Goal: Task Accomplishment & Management: Use online tool/utility

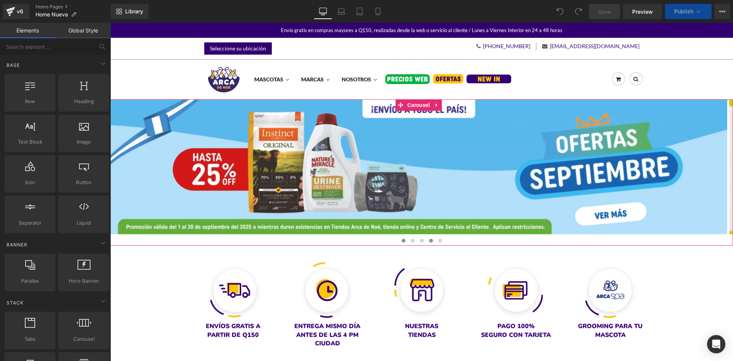
click at [429, 240] on span at bounding box center [431, 241] width 4 height 4
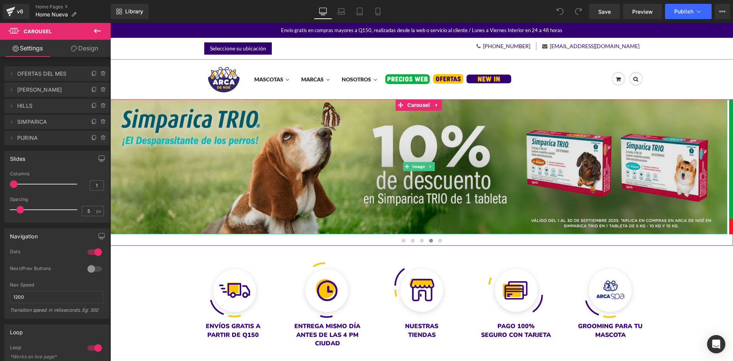
click at [342, 187] on img at bounding box center [418, 166] width 617 height 135
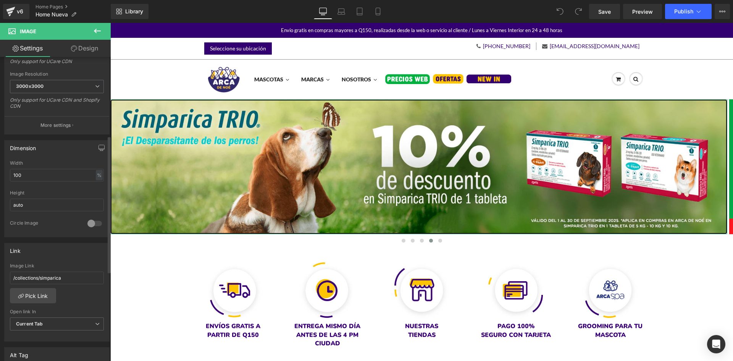
scroll to position [229, 0]
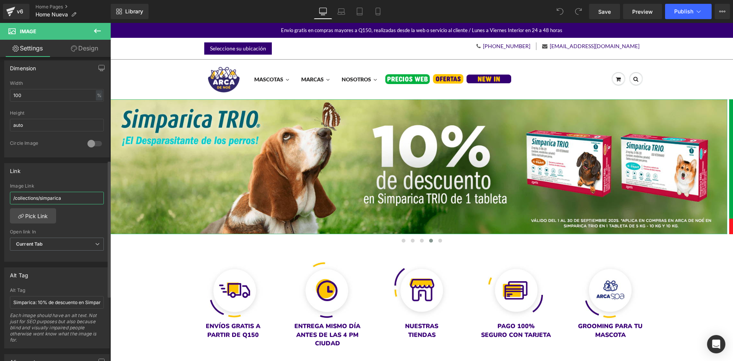
click at [36, 198] on input "/collections/simparica" at bounding box center [57, 198] width 94 height 13
type input "[URL][DOMAIN_NAME]"
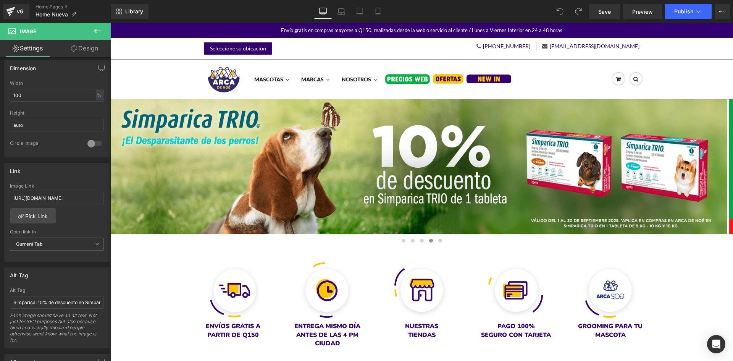
scroll to position [0, 0]
click at [36, 222] on link "Pick Link" at bounding box center [33, 215] width 46 height 15
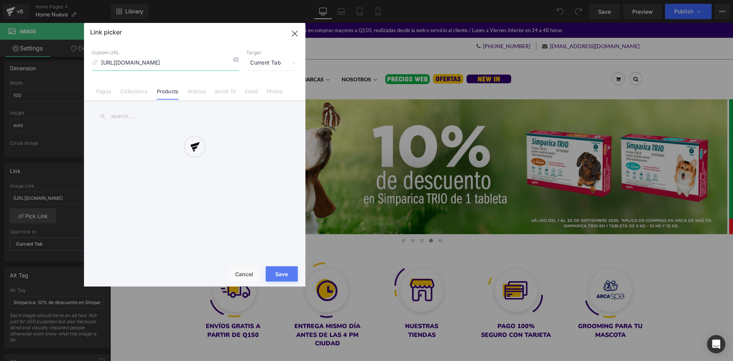
scroll to position [0, 122]
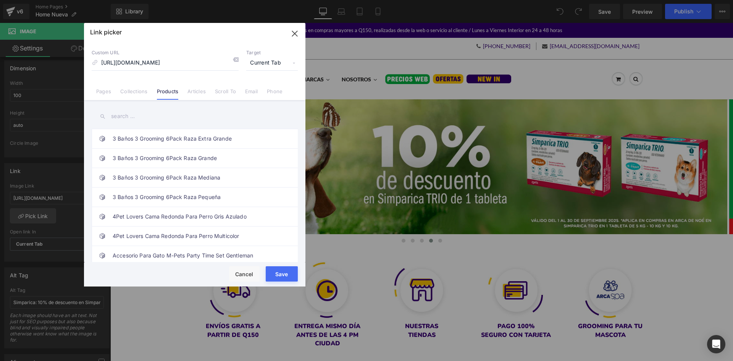
click at [143, 119] on input "text" at bounding box center [195, 116] width 206 height 17
paste input "Tableta Masticable Antigulpas Simparica Trio"
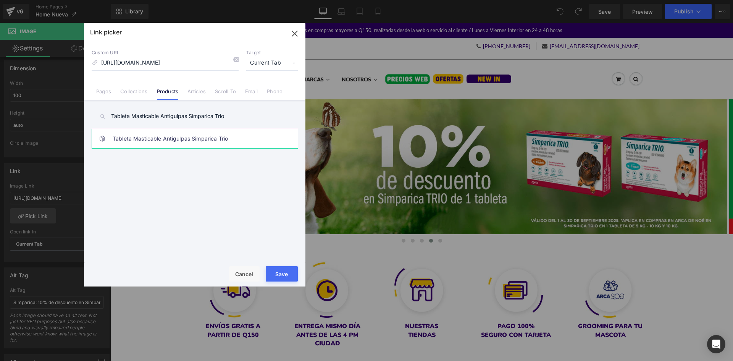
type input "Tableta Masticable Antigulpas Simparica Trio"
click at [147, 135] on link "Tableta Masticable Antigulpas Simparica Trio" at bounding box center [197, 138] width 168 height 19
click at [283, 270] on button "Save" at bounding box center [282, 273] width 32 height 15
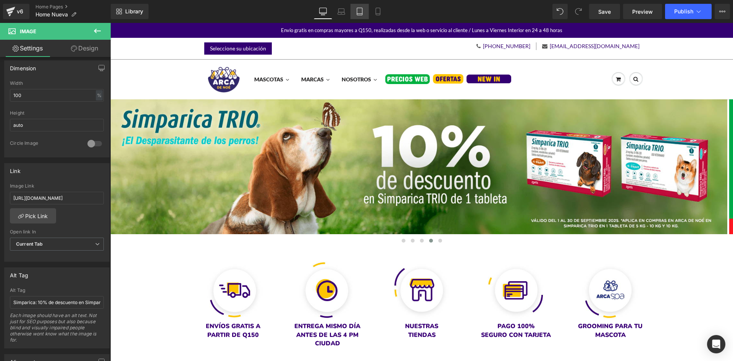
click at [364, 13] on link "Tablet" at bounding box center [359, 11] width 18 height 15
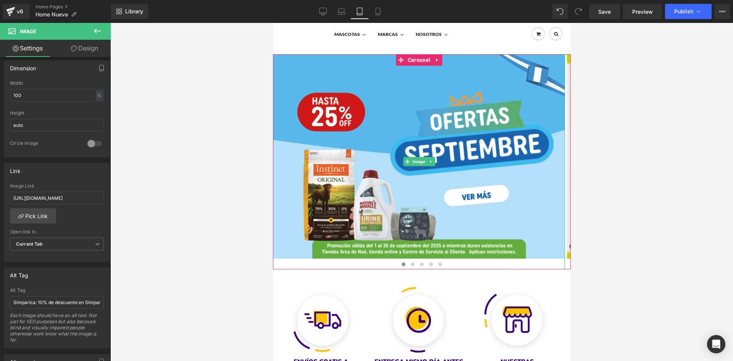
scroll to position [76, 0]
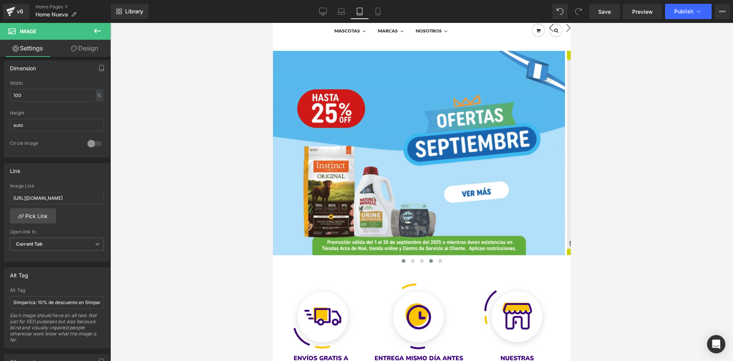
click at [429, 262] on span at bounding box center [431, 261] width 4 height 4
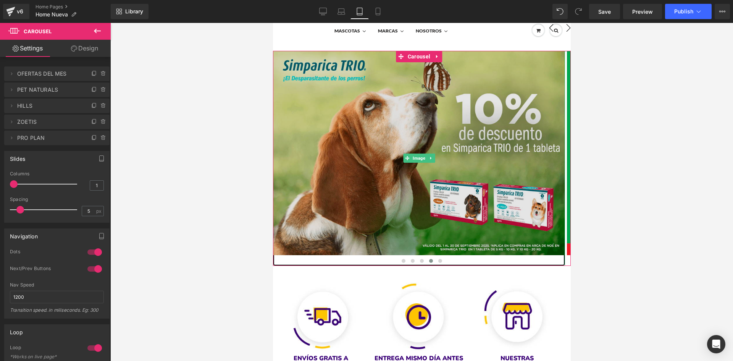
click at [362, 171] on img at bounding box center [419, 158] width 292 height 215
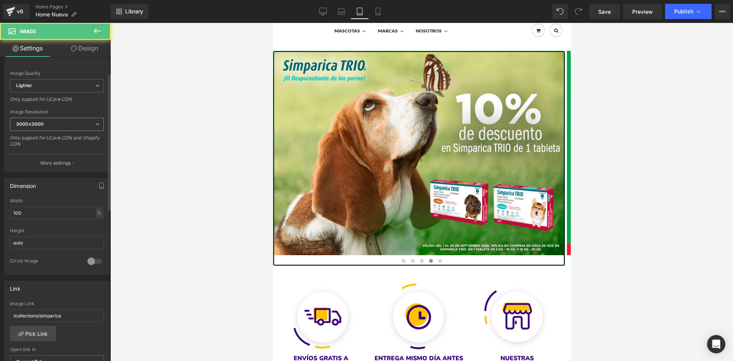
scroll to position [115, 0]
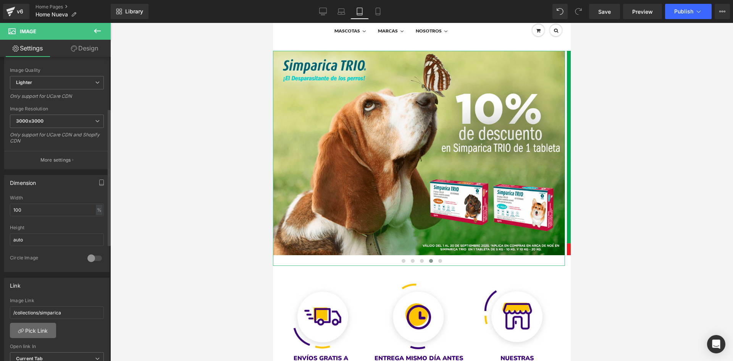
click at [47, 329] on link "Pick Link" at bounding box center [33, 330] width 46 height 15
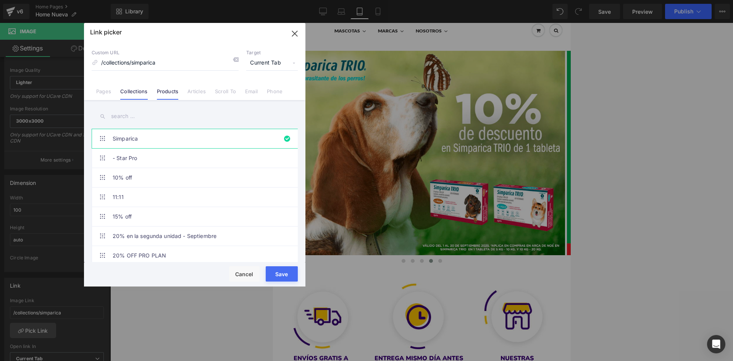
click at [155, 90] on li "Products" at bounding box center [167, 88] width 31 height 13
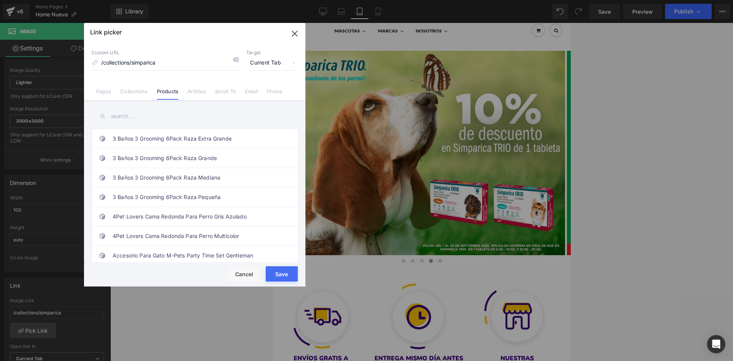
click at [132, 119] on input "text" at bounding box center [195, 116] width 206 height 17
paste input "Tableta Masticable Antigulpas Simparica Trio"
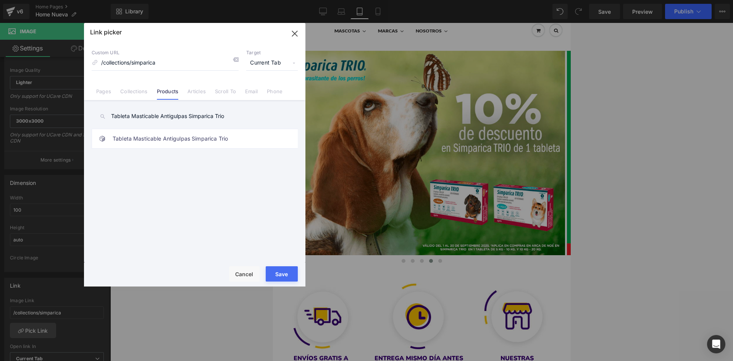
type input "Tableta Masticable Antigulpas Simparica Trio"
click at [138, 143] on link "Tableta Masticable Antigulpas Simparica Trio" at bounding box center [197, 138] width 168 height 19
click at [278, 273] on button "Save" at bounding box center [282, 273] width 32 height 15
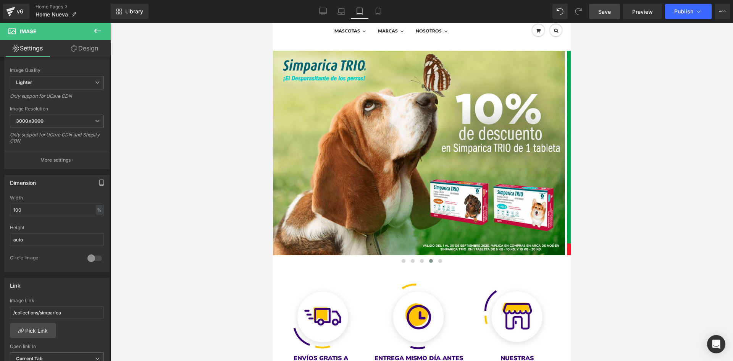
click at [610, 14] on span "Save" at bounding box center [604, 12] width 13 height 8
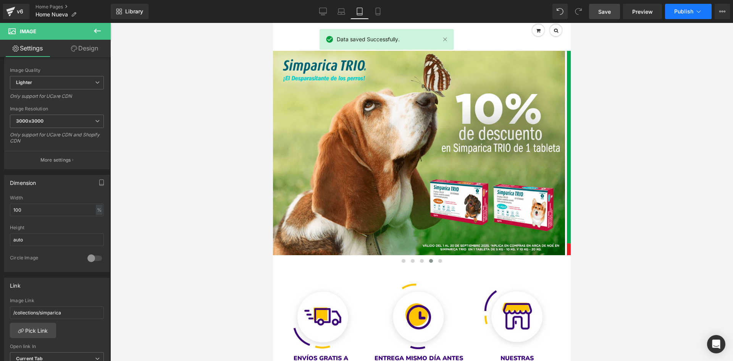
click at [674, 13] on button "Publish" at bounding box center [688, 11] width 47 height 15
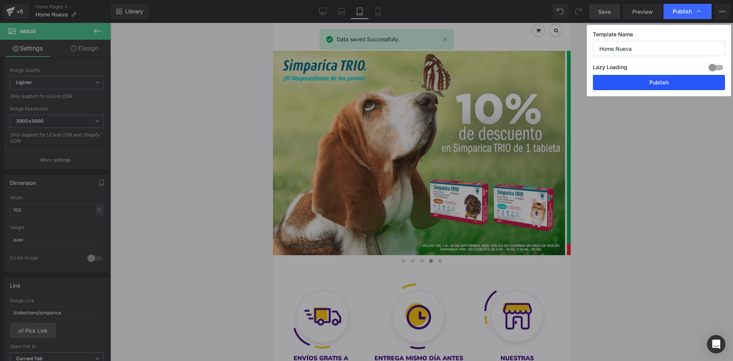
click at [674, 82] on button "Publish" at bounding box center [659, 82] width 132 height 15
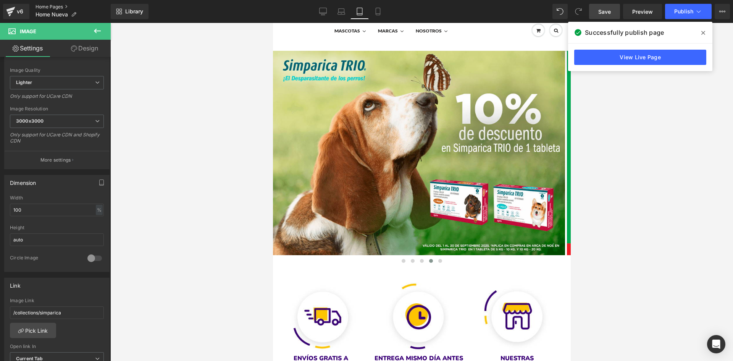
click at [52, 5] on link "Home Pages" at bounding box center [73, 7] width 75 height 6
